Goal: Check status: Check status

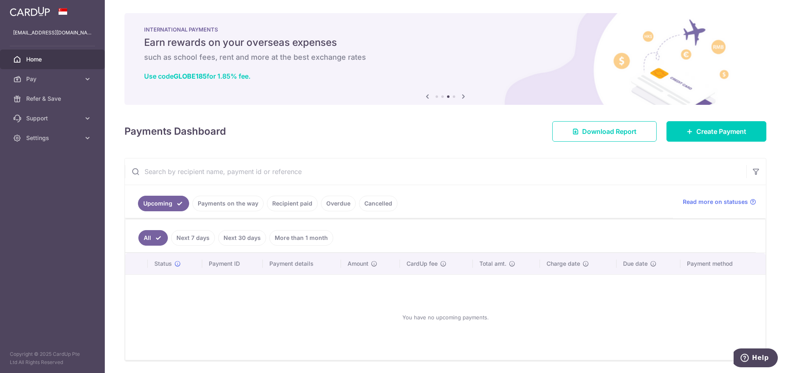
click at [224, 199] on link "Payments on the way" at bounding box center [227, 204] width 71 height 16
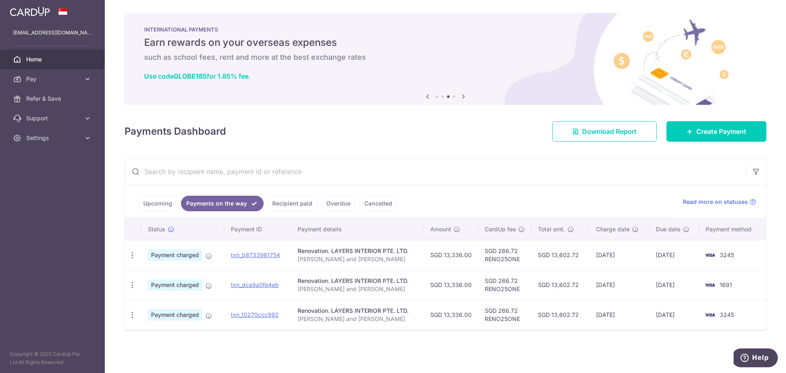
click at [284, 200] on link "Recipient paid" at bounding box center [292, 204] width 51 height 16
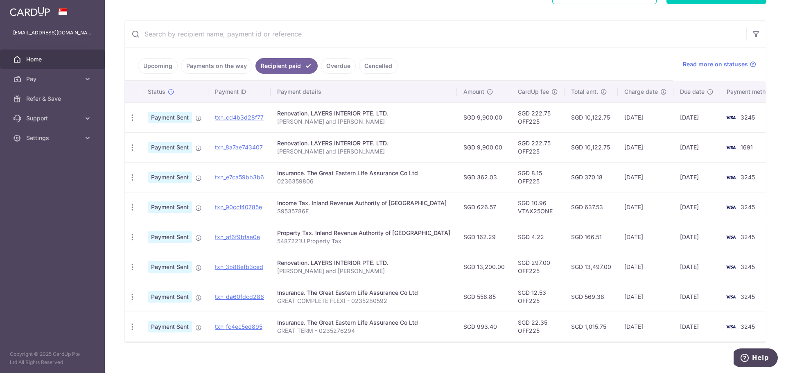
scroll to position [146, 0]
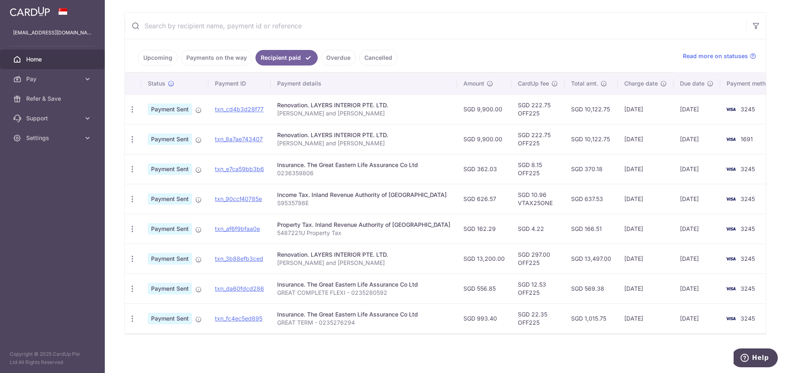
click at [331, 58] on link "Overdue" at bounding box center [338, 58] width 35 height 16
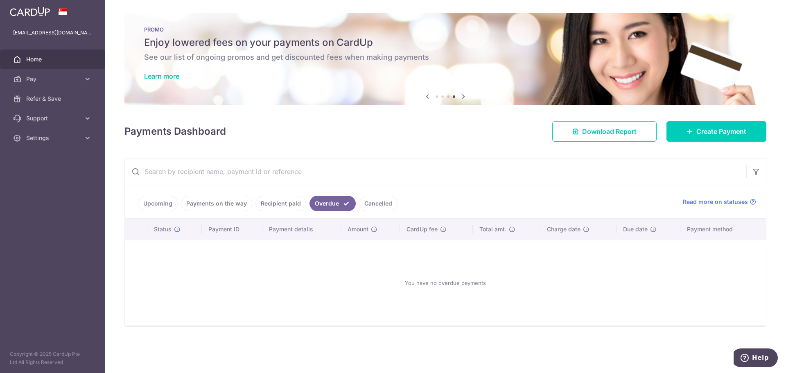
click at [368, 207] on link "Cancelled" at bounding box center [378, 204] width 38 height 16
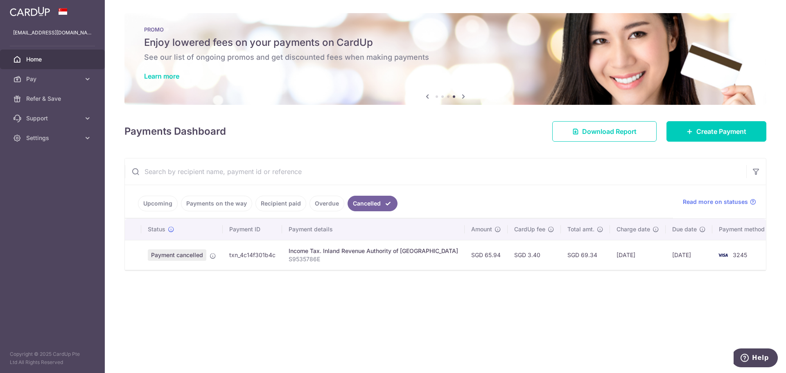
click at [514, 189] on ul "Upcoming Payments on the way Recipient paid Overdue Cancelled" at bounding box center [399, 201] width 548 height 33
